Goal: Navigation & Orientation: Find specific page/section

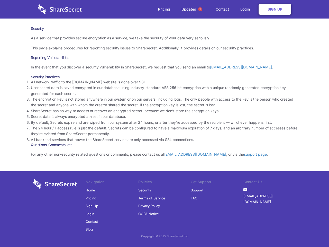
click at [165, 123] on li "By default, Secrets expire and are wiped from our system after 24 hours, or aft…" at bounding box center [165, 123] width 268 height 6
click at [200, 9] on span "1" at bounding box center [200, 9] width 4 height 4
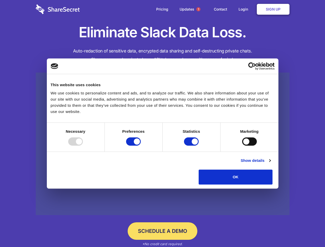
click at [83, 146] on div at bounding box center [75, 141] width 15 height 8
click at [141, 146] on input "Preferences" at bounding box center [133, 141] width 15 height 8
checkbox input "false"
click at [192, 146] on input "Statistics" at bounding box center [191, 141] width 15 height 8
checkbox input "false"
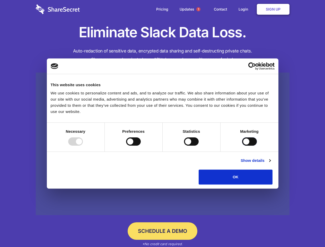
click at [242, 146] on input "Marketing" at bounding box center [249, 141] width 15 height 8
checkbox input "true"
click at [270, 164] on link "Show details" at bounding box center [256, 160] width 30 height 6
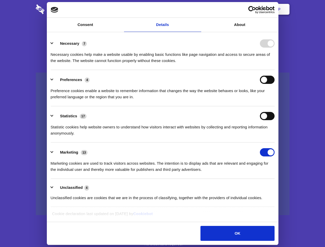
click at [274, 100] on div "Preferences 4 Preference cookies enable a website to remember information that …" at bounding box center [163, 88] width 224 height 24
click at [198, 9] on span "1" at bounding box center [198, 9] width 4 height 4
